Goal: Information Seeking & Learning: Learn about a topic

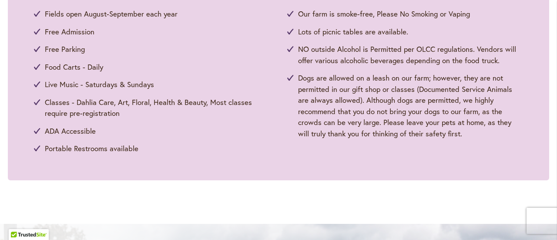
scroll to position [305, 0]
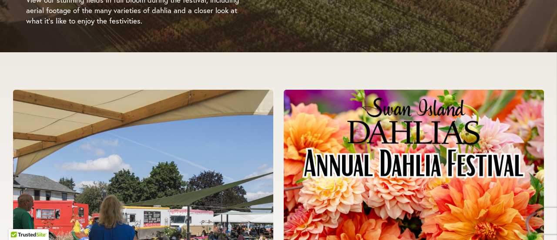
scroll to position [1959, 0]
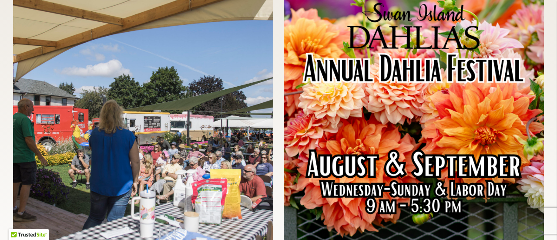
click at [438, 83] on img at bounding box center [414, 125] width 260 height 261
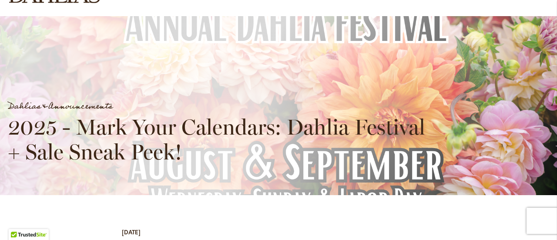
scroll to position [87, 0]
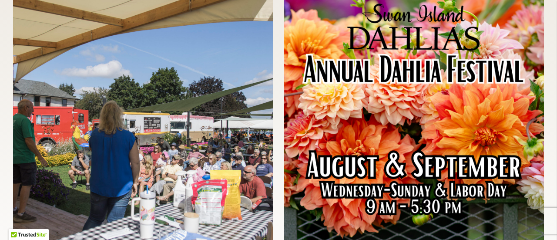
scroll to position [1919, 0]
